Goal: Information Seeking & Learning: Find specific fact

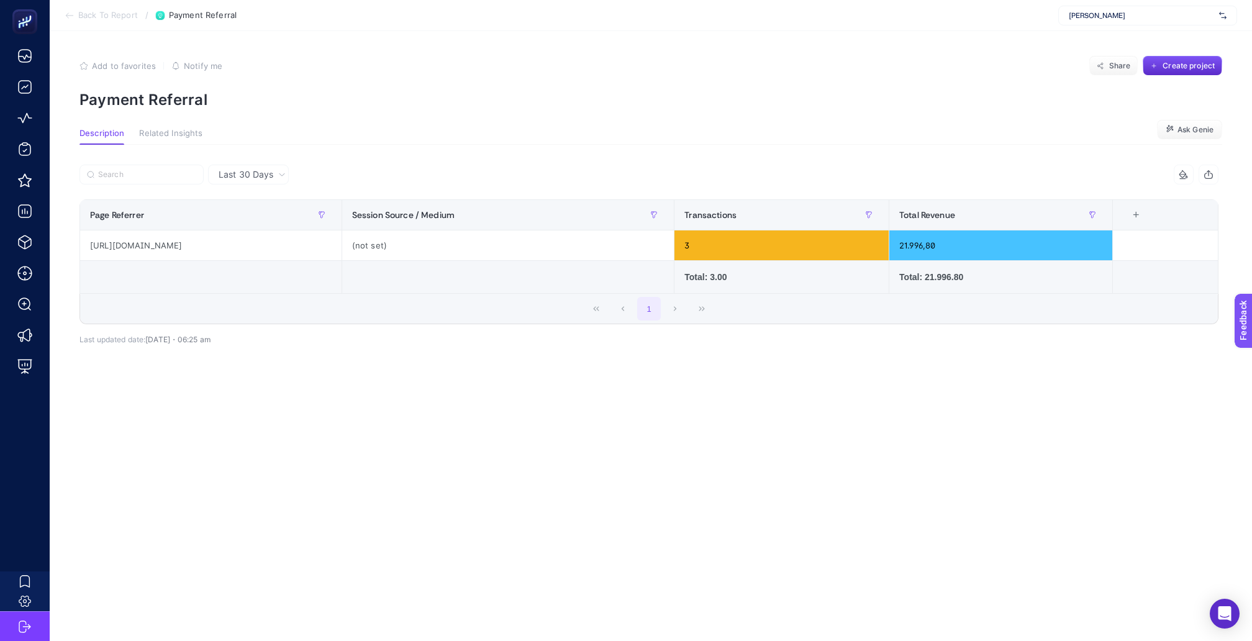
click at [1104, 16] on span "[PERSON_NAME]" at bounding box center [1141, 16] width 145 height 10
type input "rece"
click at [1093, 37] on span "Recete" at bounding box center [1081, 41] width 24 height 10
click at [109, 17] on span "Back To Report" at bounding box center [108, 16] width 60 height 10
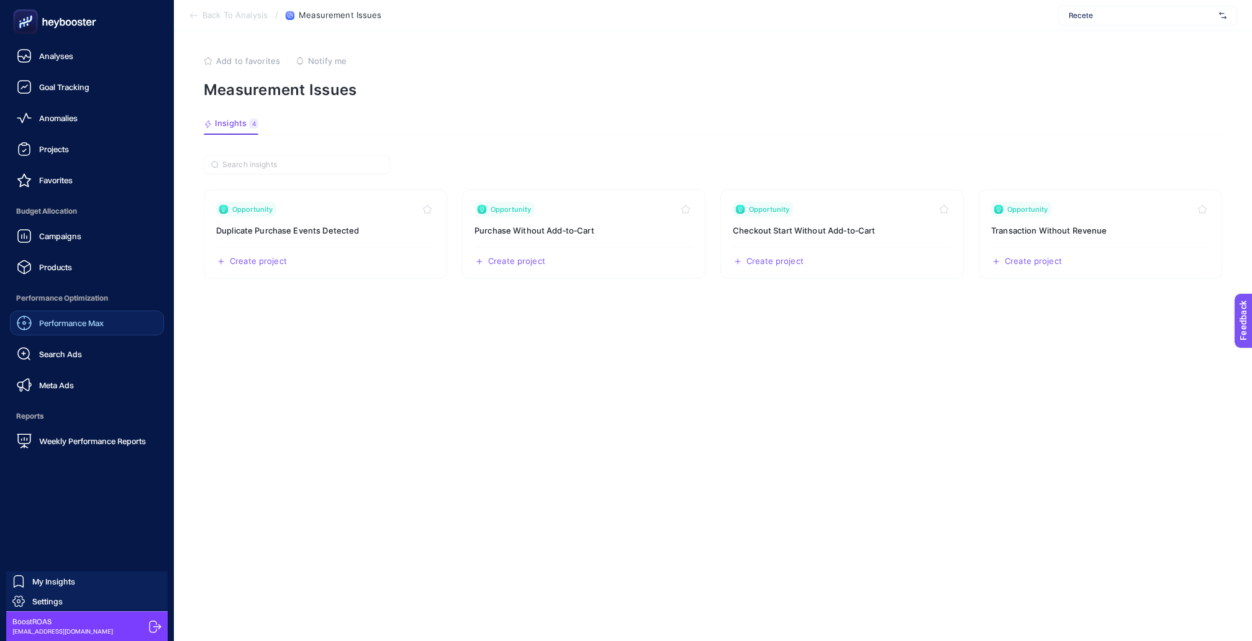
click at [60, 311] on link "Performance Max" at bounding box center [87, 323] width 154 height 25
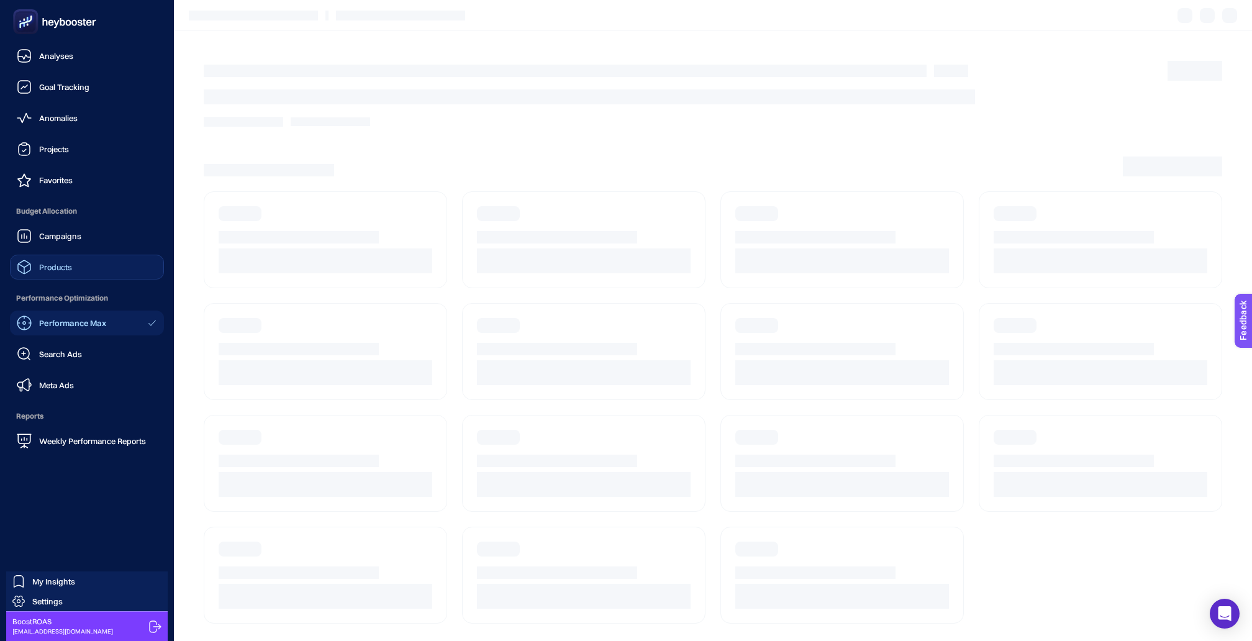
click at [83, 258] on link "Products" at bounding box center [87, 267] width 154 height 25
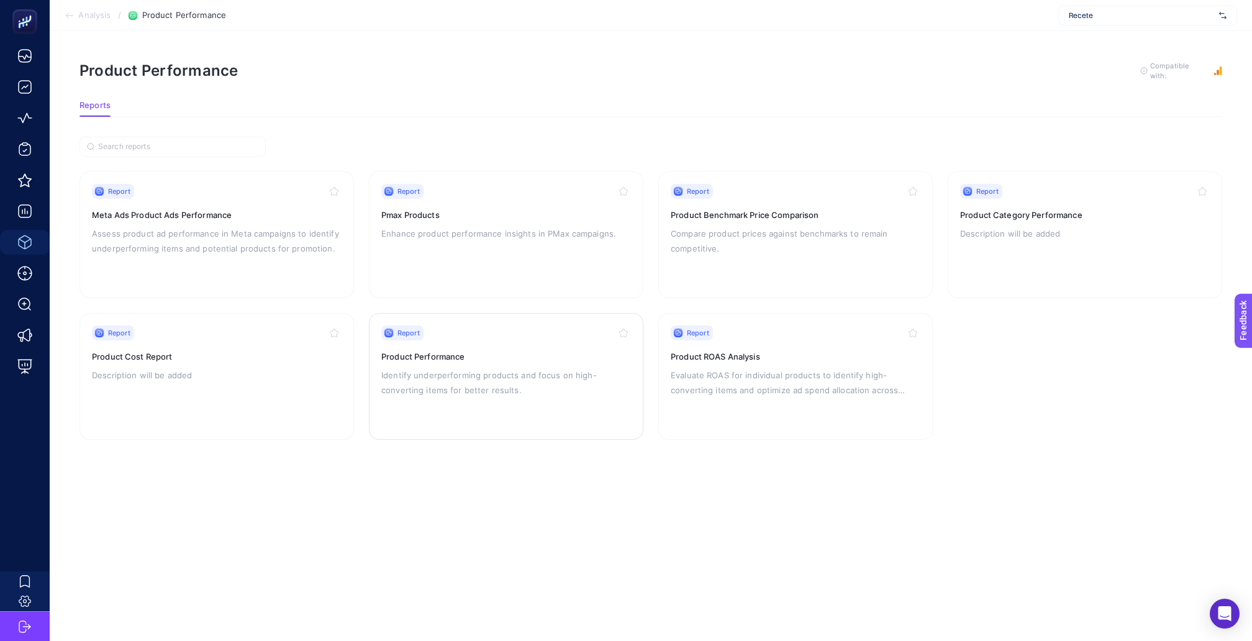
click at [485, 326] on div "Report" at bounding box center [506, 332] width 250 height 15
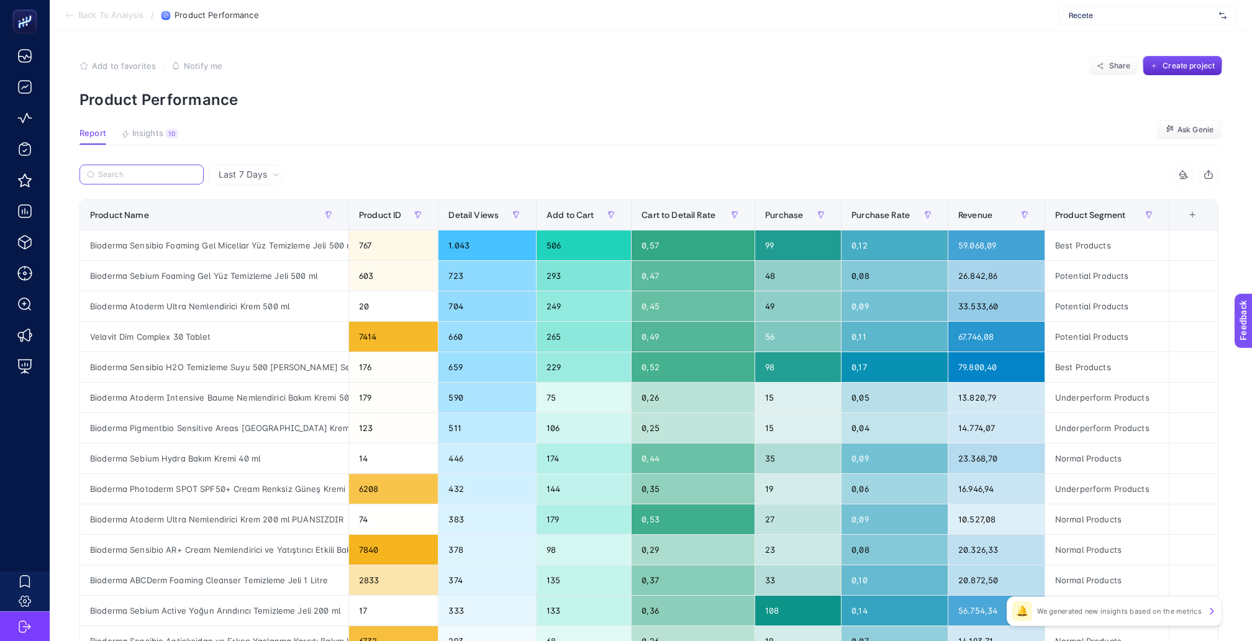
click at [170, 170] on input "Search" at bounding box center [147, 174] width 98 height 9
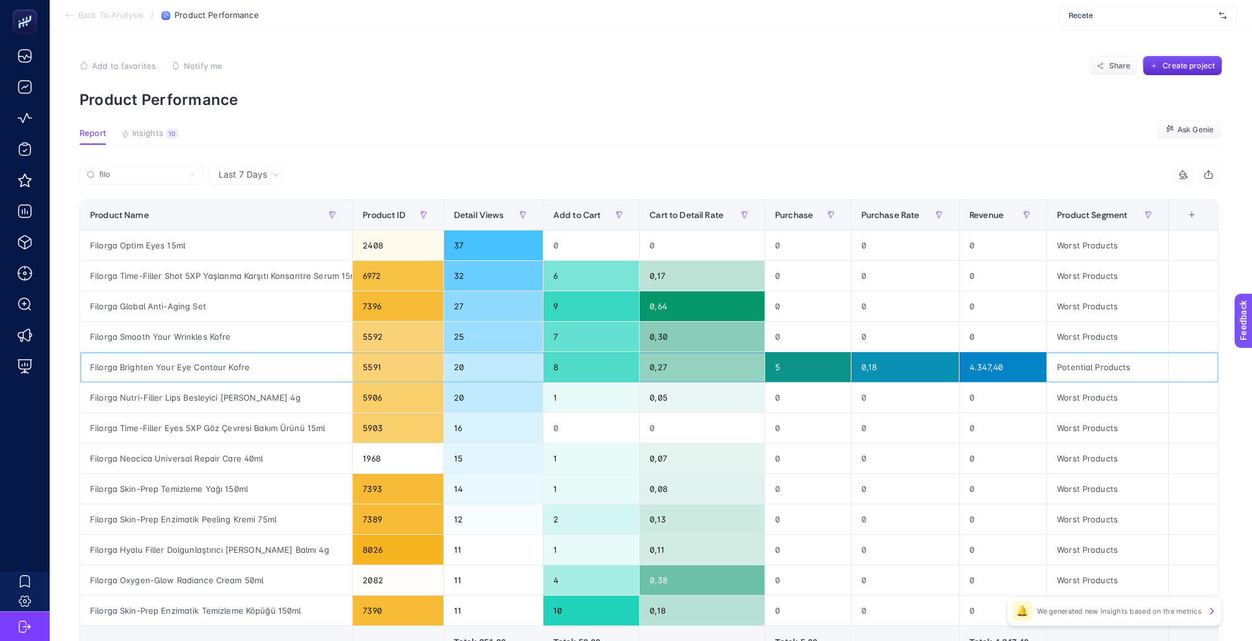
click at [183, 352] on div "Filorga Brighten Your Eye Contour Kofre" at bounding box center [216, 367] width 272 height 30
click at [173, 170] on input "filo" at bounding box center [147, 174] width 98 height 9
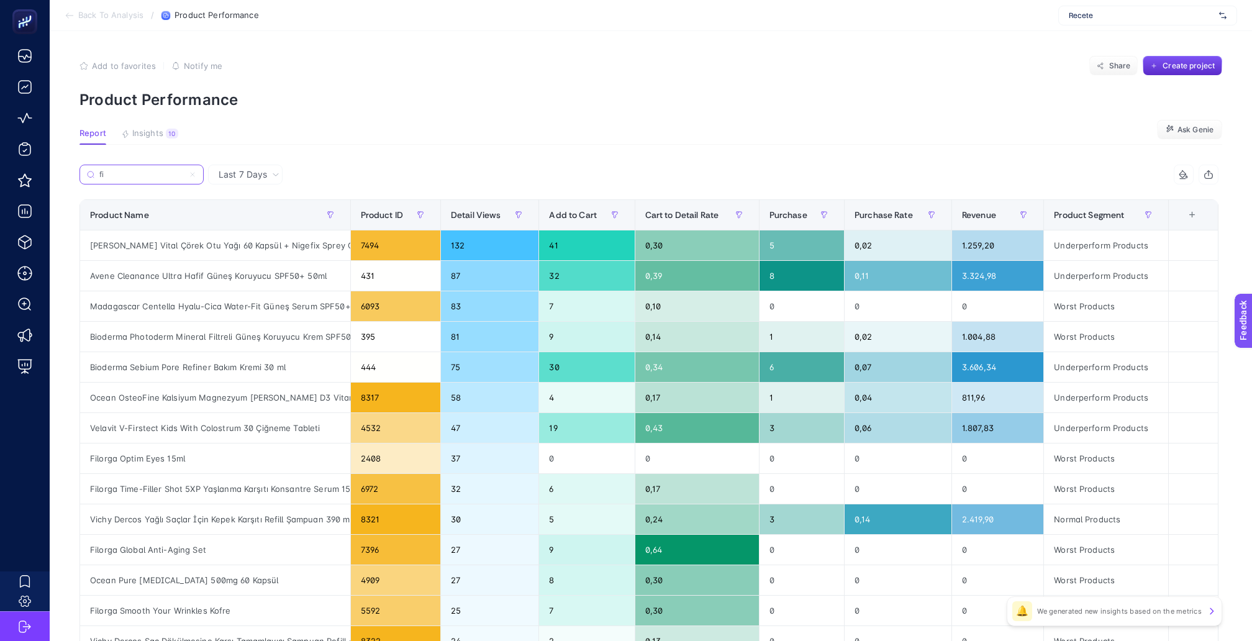
type input "f"
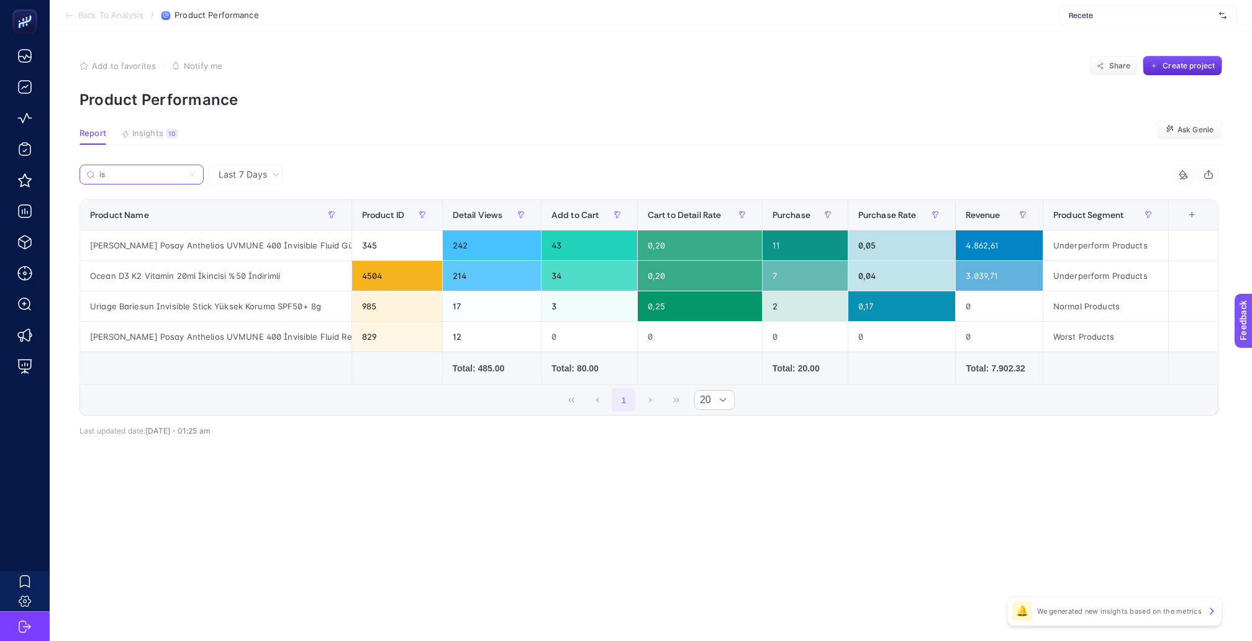
type input "i"
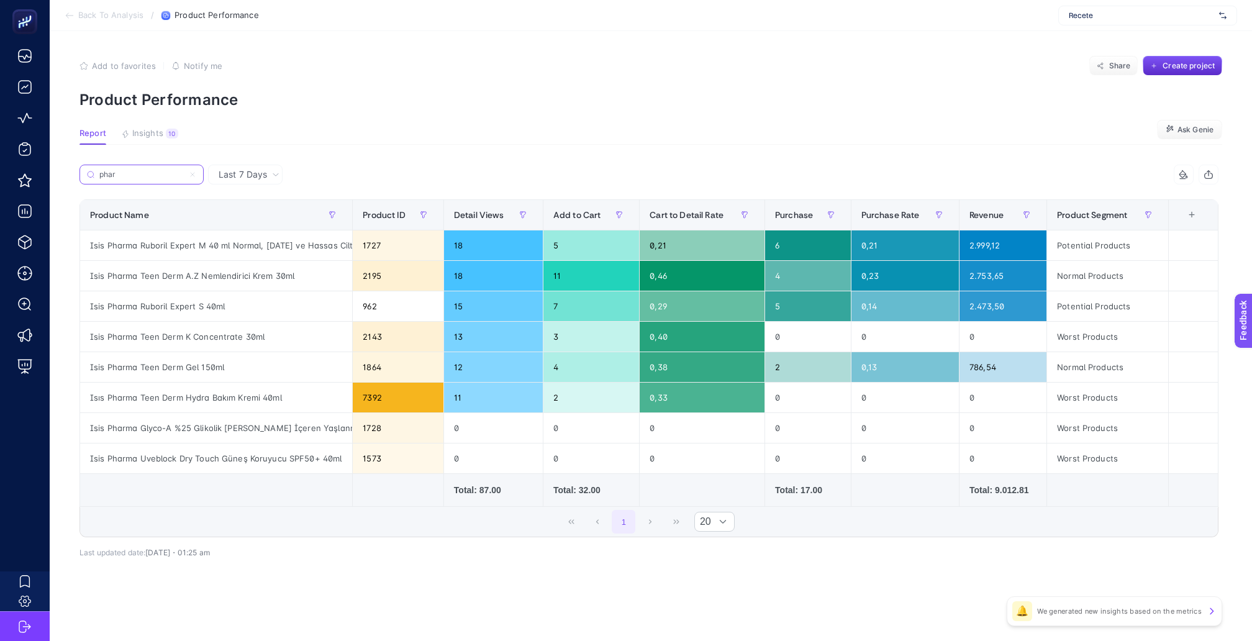
type input "phar"
click at [1088, 210] on span "Product Segment" at bounding box center [1092, 215] width 70 height 10
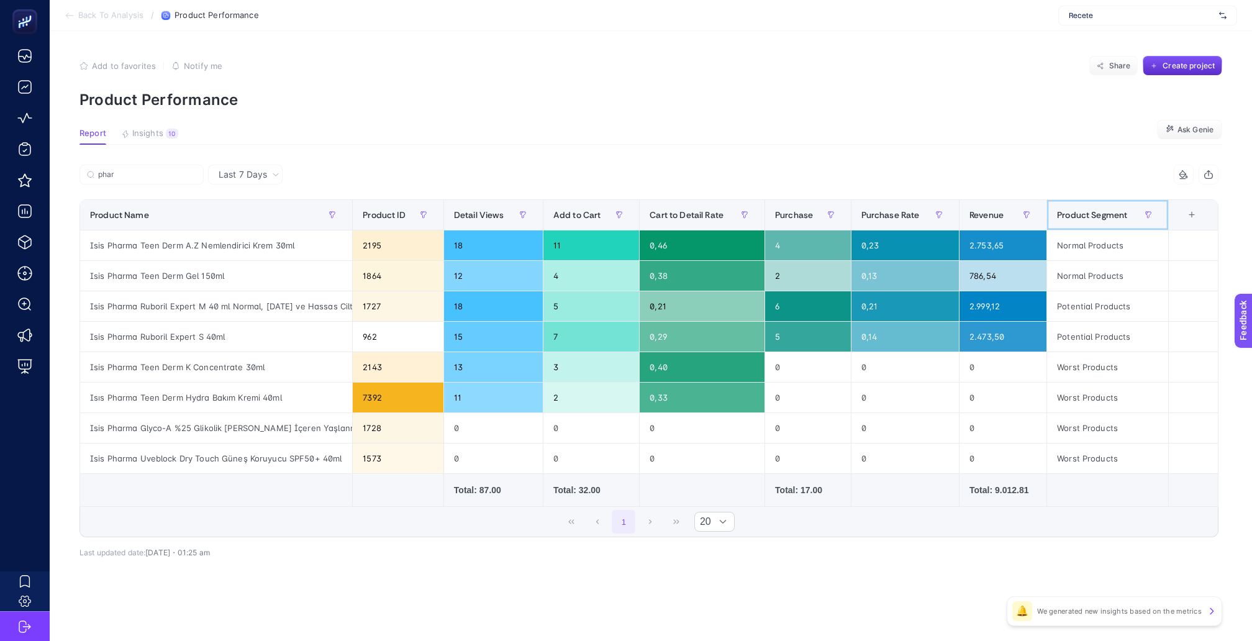
click at [1088, 210] on span "Product Segment" at bounding box center [1092, 215] width 70 height 10
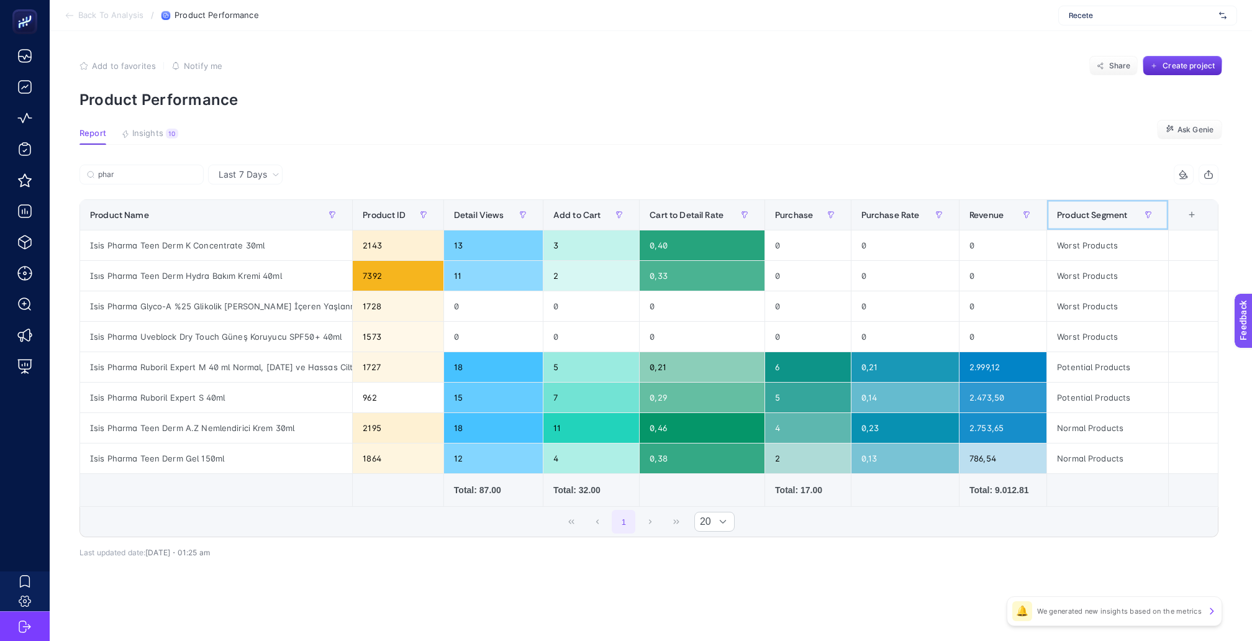
click at [1088, 210] on span "Product Segment" at bounding box center [1092, 215] width 70 height 10
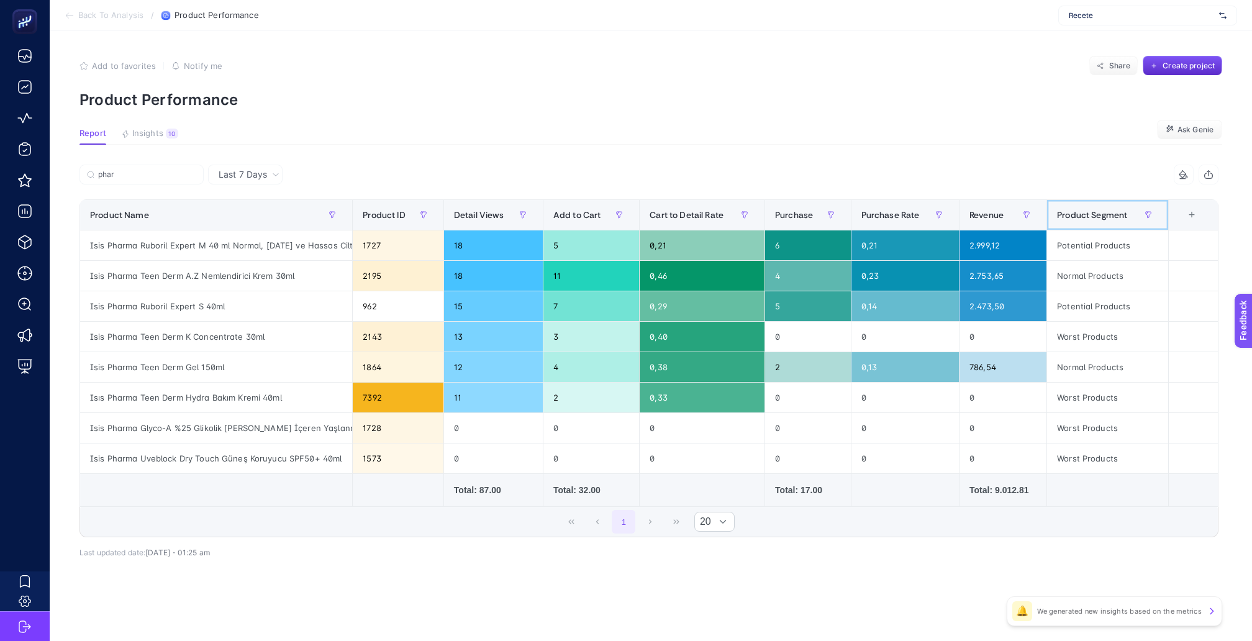
click at [1088, 213] on div "Product Segment" at bounding box center [1107, 215] width 101 height 20
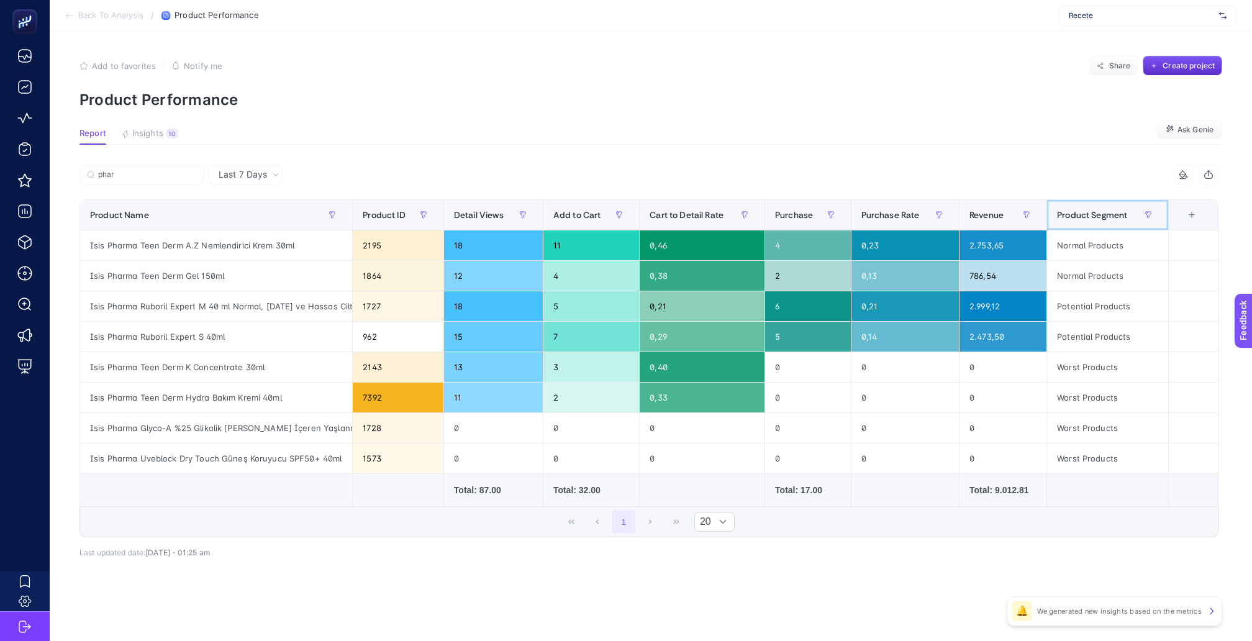
click at [1088, 213] on div "Product Segment" at bounding box center [1107, 215] width 101 height 20
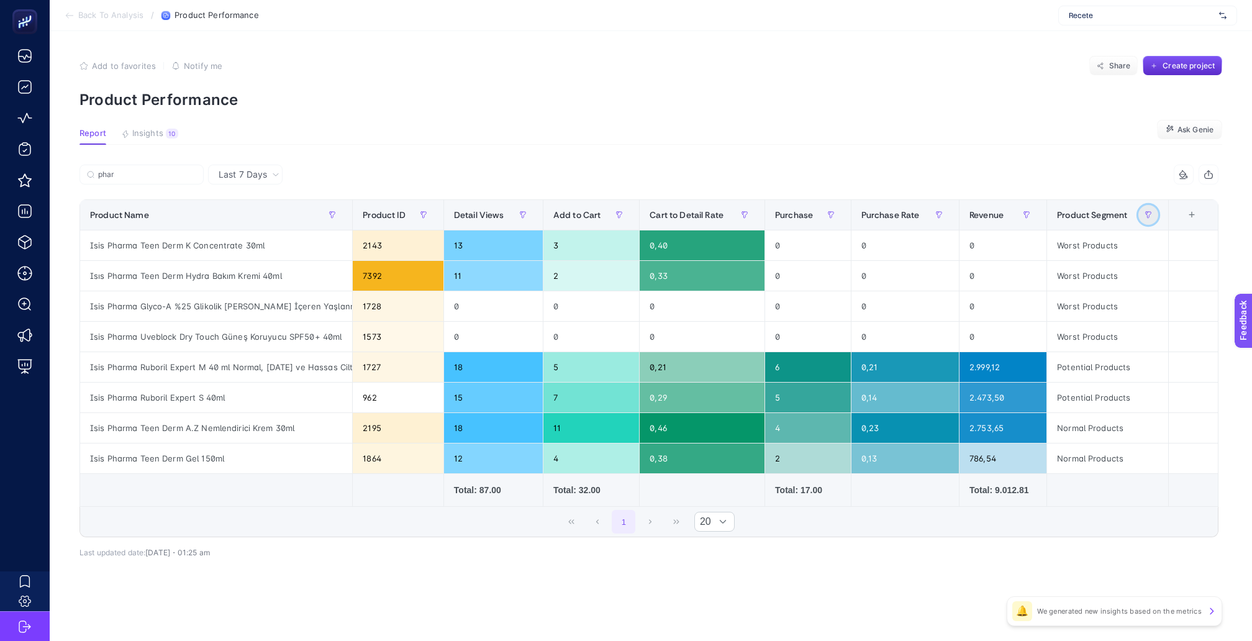
click at [1158, 205] on button "button" at bounding box center [1148, 215] width 20 height 20
click at [1066, 129] on section "Report Insights 10 We generated new insights based on the metrics Ask [PERSON_N…" at bounding box center [650, 137] width 1143 height 16
click at [1091, 210] on span "Product Segment" at bounding box center [1092, 215] width 70 height 10
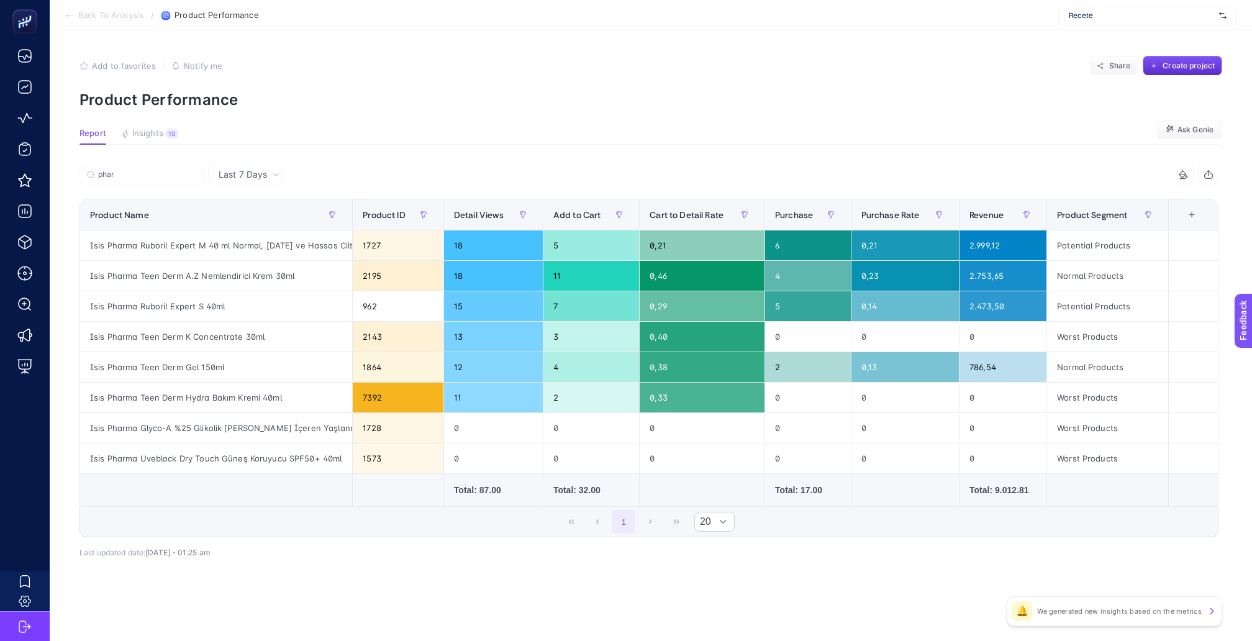
click at [1074, 291] on div "Potential Products" at bounding box center [1107, 306] width 121 height 30
click at [1069, 233] on div "Potential Products" at bounding box center [1107, 245] width 121 height 30
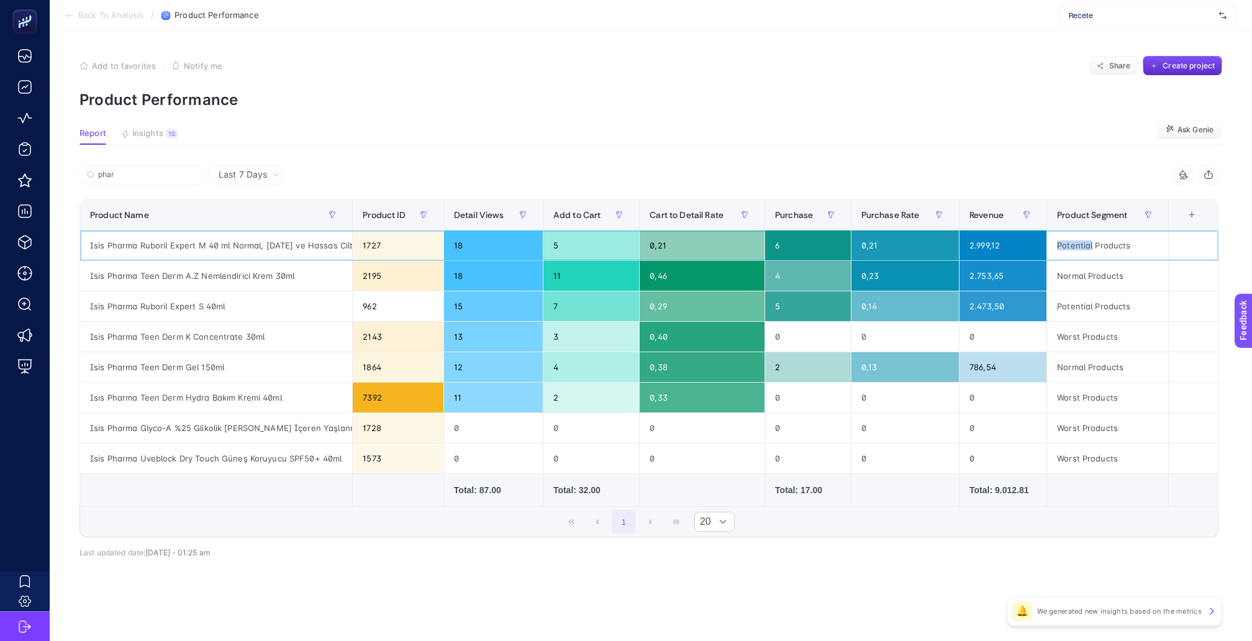
click at [1069, 233] on div "Potential Products" at bounding box center [1107, 245] width 121 height 30
click at [1070, 291] on div "Potential Products" at bounding box center [1107, 306] width 121 height 30
click at [296, 236] on div "Isis Pharma Ruboril Expert M 40 ml Normal, [DATE] ve Hassas Ciltlerin Bakımı İç…" at bounding box center [216, 245] width 272 height 30
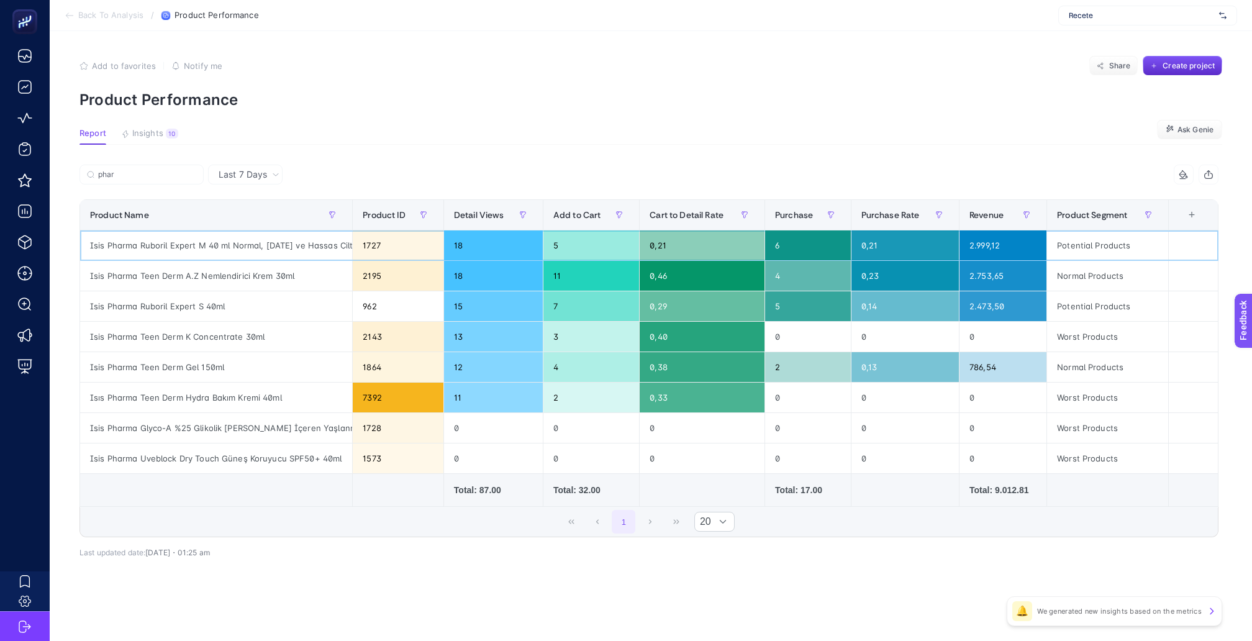
click at [296, 236] on div "Isis Pharma Ruboril Expert M 40 ml Normal, [DATE] ve Hassas Ciltlerin Bakımı İç…" at bounding box center [216, 245] width 272 height 30
copy tr "Isis Pharma Ruboril Expert M 40 ml Normal, [DATE] ve Hassas Ciltlerin Bakımı İç…"
click at [1146, 209] on button "button" at bounding box center [1148, 215] width 20 height 20
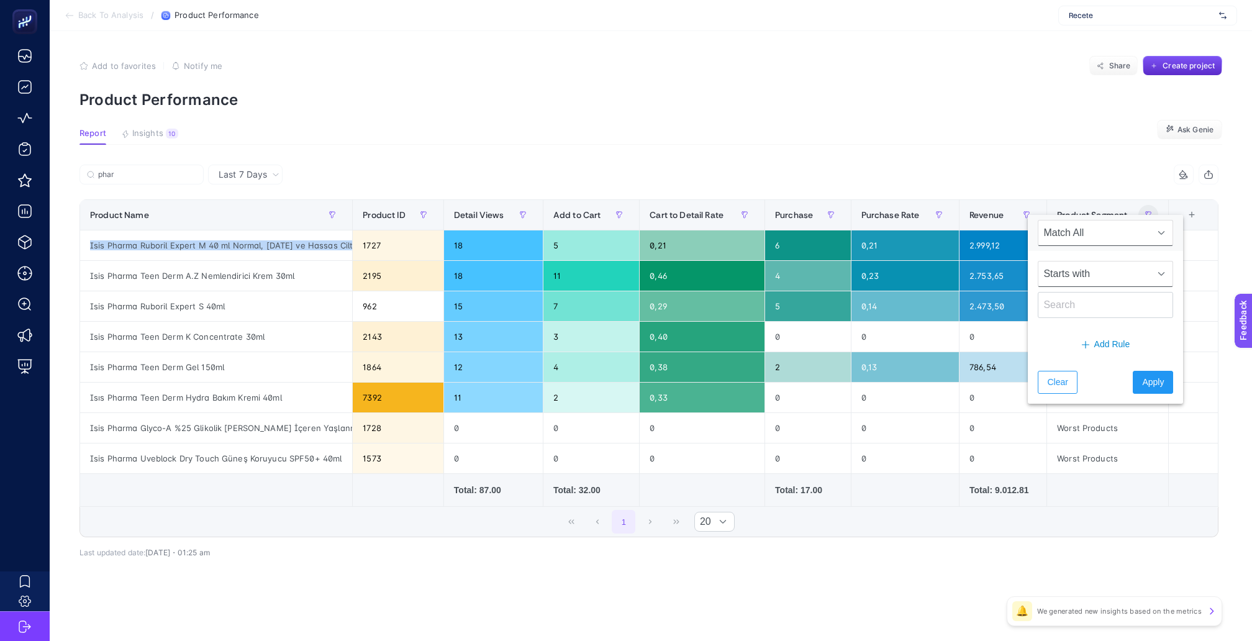
click at [1096, 272] on span "Starts with" at bounding box center [1093, 273] width 111 height 25
click at [1064, 386] on li "Equals" at bounding box center [1094, 398] width 114 height 25
click at [1067, 296] on input "text" at bounding box center [1105, 305] width 135 height 26
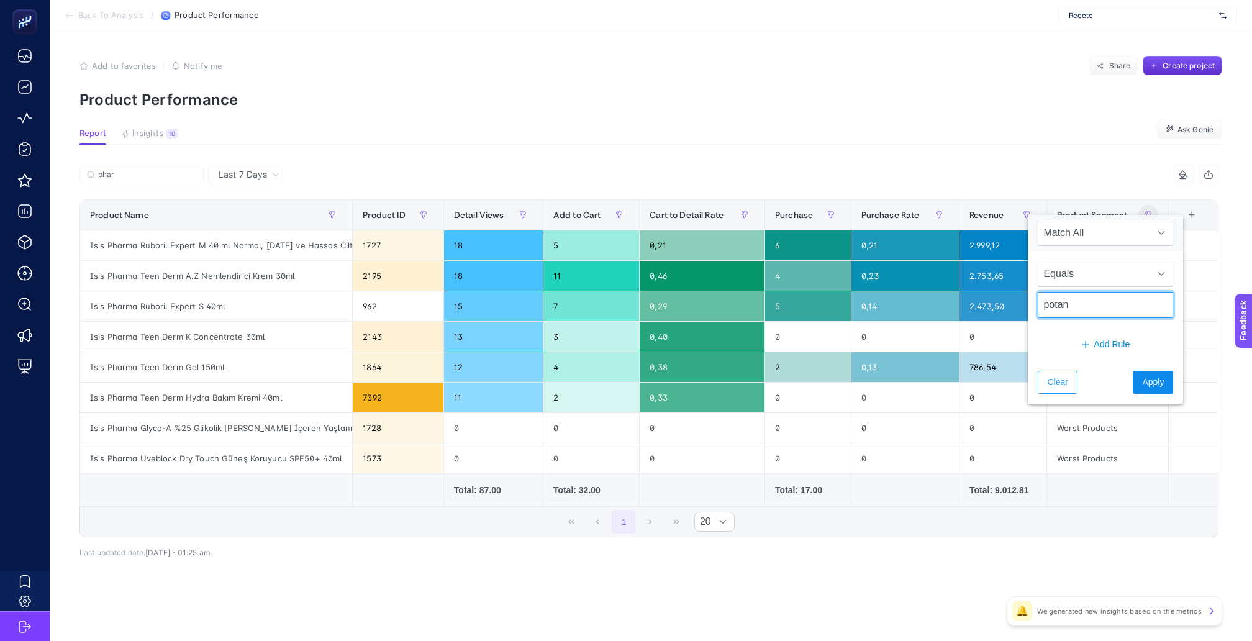
type input "potan"
click at [1142, 376] on span "Apply" at bounding box center [1153, 382] width 22 height 13
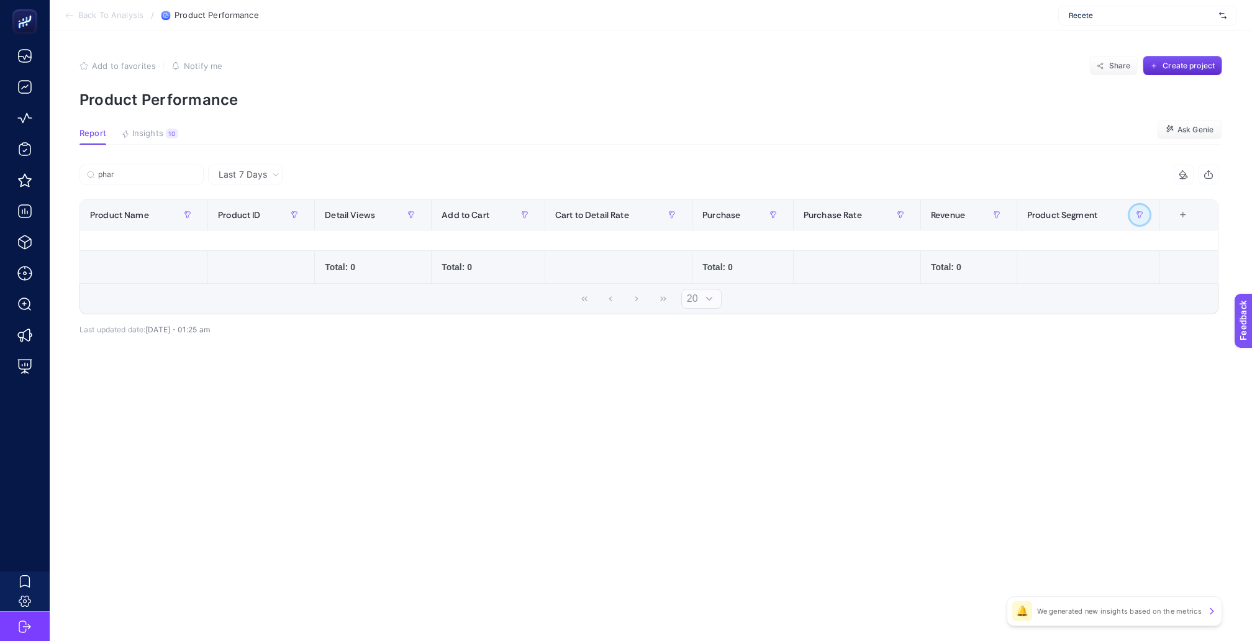
click at [1141, 211] on icon "button" at bounding box center [1139, 214] width 7 height 7
click at [1051, 376] on span "Clear" at bounding box center [1048, 382] width 20 height 13
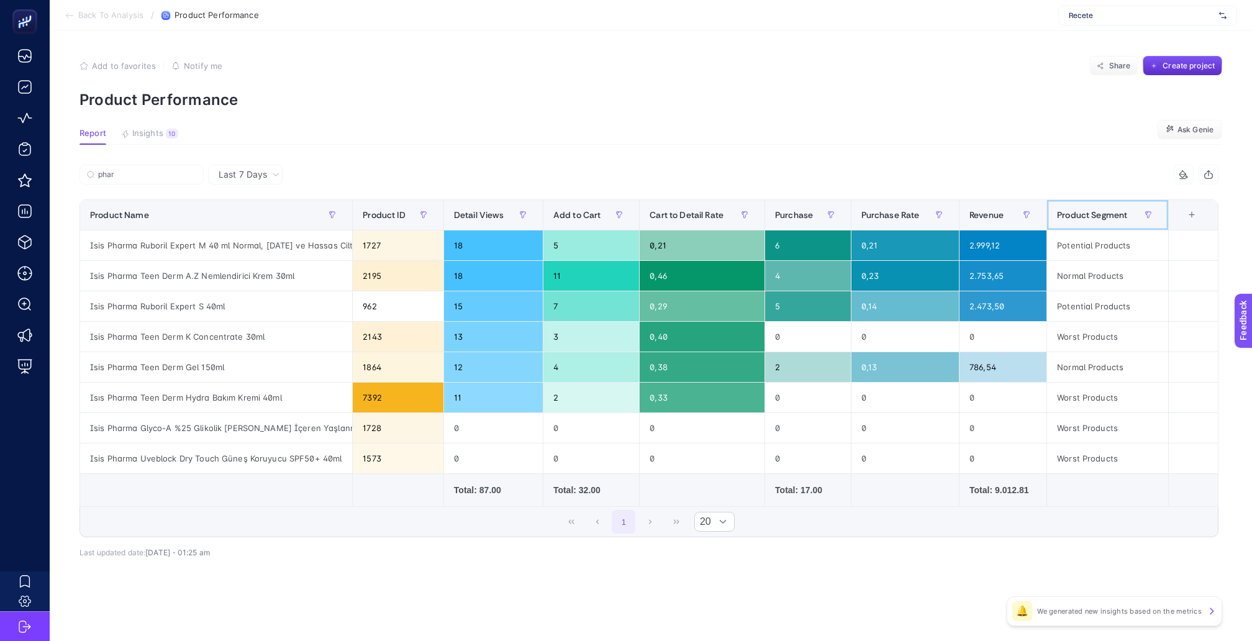
click at [1081, 205] on div "Product Segment" at bounding box center [1107, 215] width 101 height 20
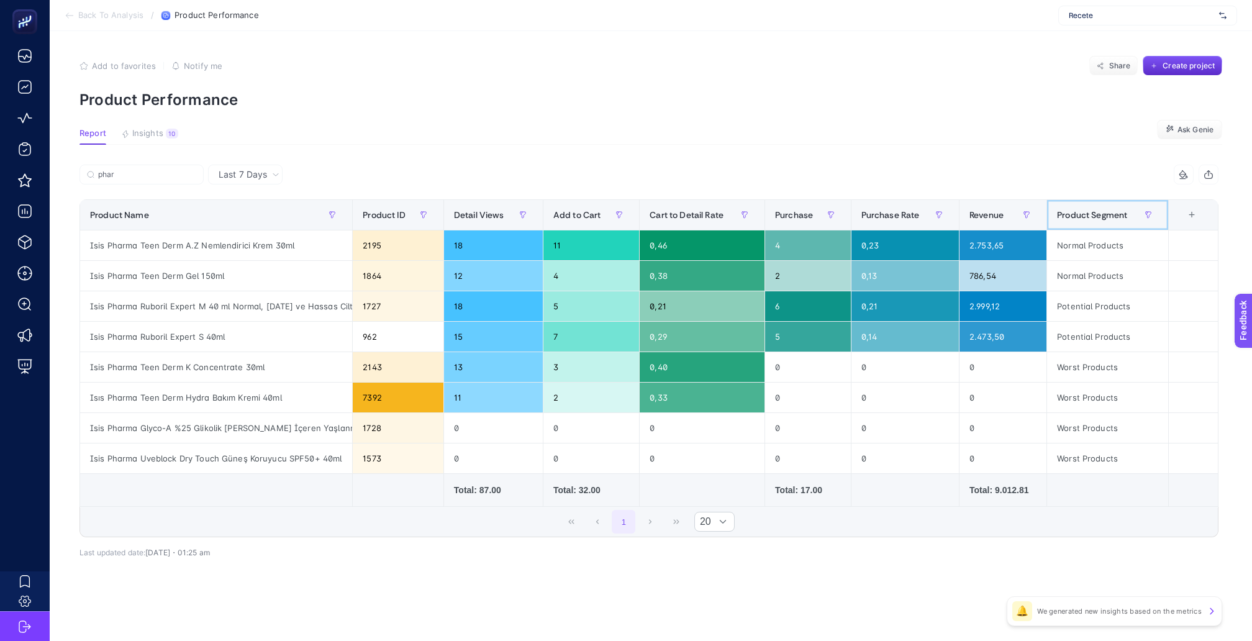
click at [1081, 205] on div "Product Segment" at bounding box center [1107, 215] width 101 height 20
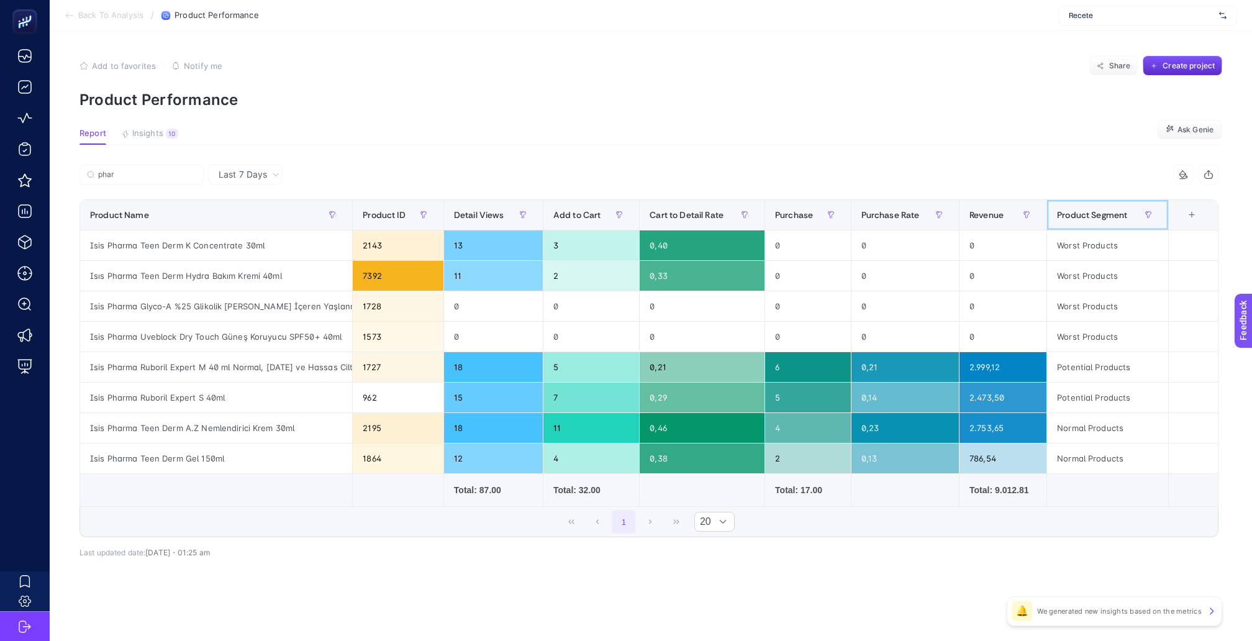
click at [1081, 205] on div "Product Segment" at bounding box center [1107, 215] width 101 height 20
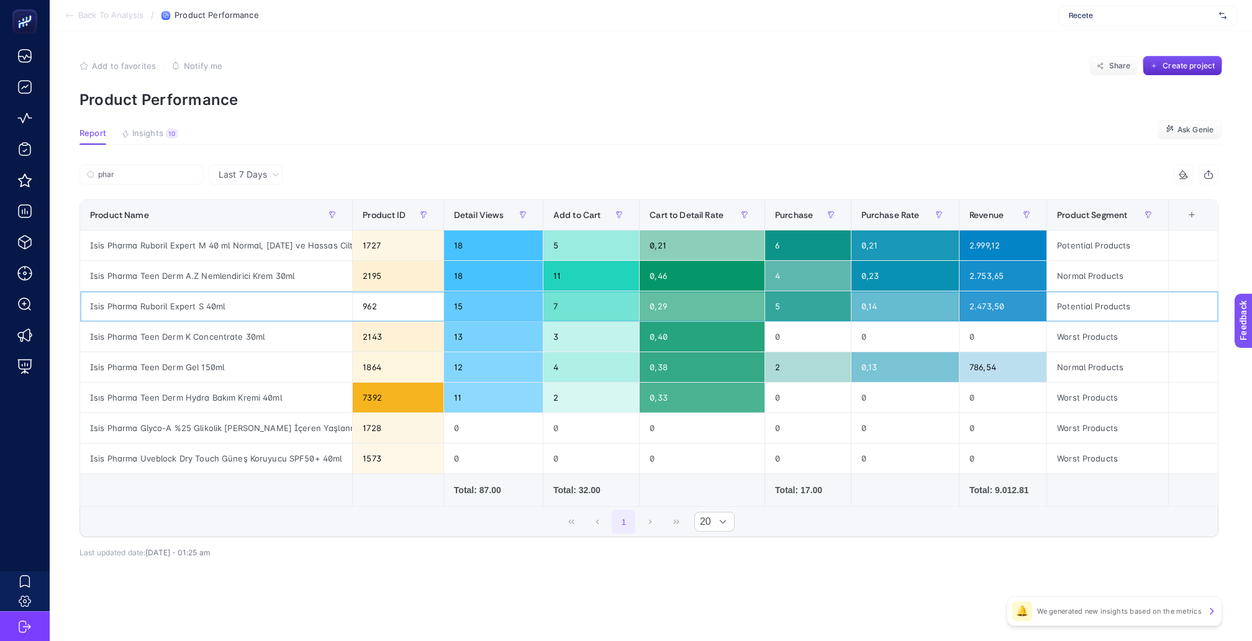
click at [1077, 291] on div "Potential Products" at bounding box center [1107, 306] width 121 height 30
click at [191, 291] on div "Isis Pharma Ruboril Expert S 40ml" at bounding box center [216, 306] width 272 height 30
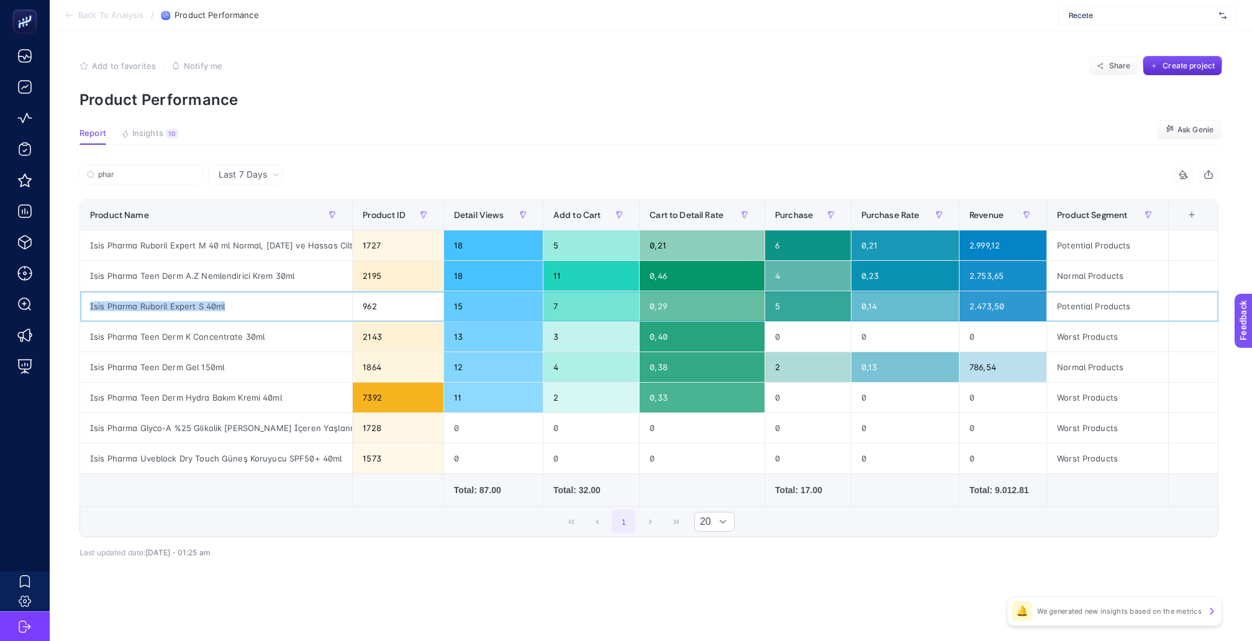
copy tr "Isis Pharma Ruboril Expert S 40ml"
click at [283, 238] on div "Isis Pharma Ruboril Expert M 40 ml Normal, [DATE] ve Hassas Ciltlerin Bakımı İç…" at bounding box center [216, 245] width 272 height 30
